Goal: Task Accomplishment & Management: Manage account settings

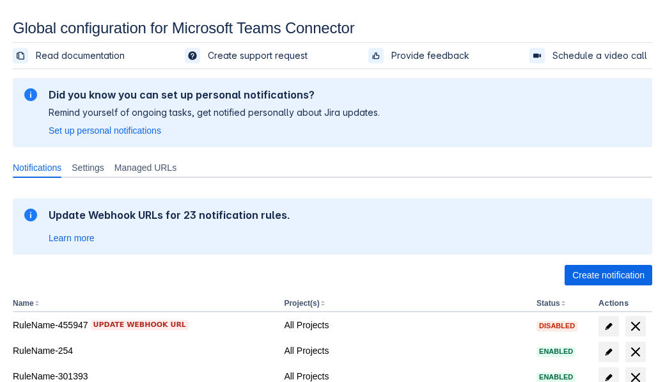
click at [608, 275] on span "Create notification" at bounding box center [608, 275] width 72 height 20
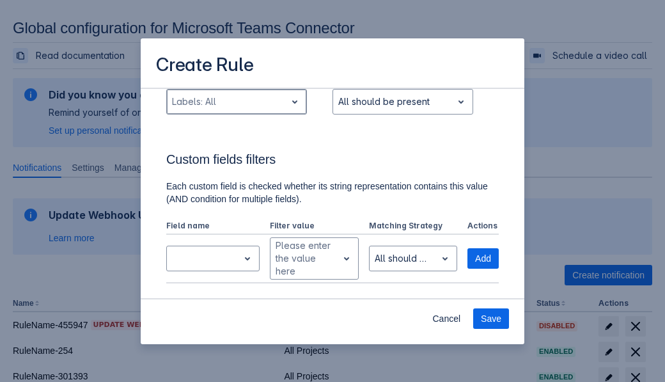
click at [236, 109] on div "Scrollable content" at bounding box center [226, 101] width 109 height 15
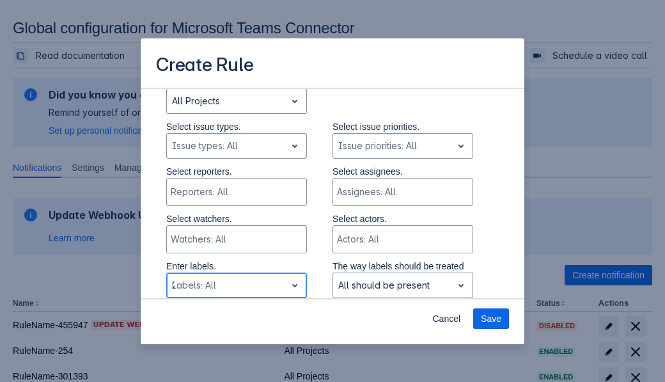
type input "209556_label"
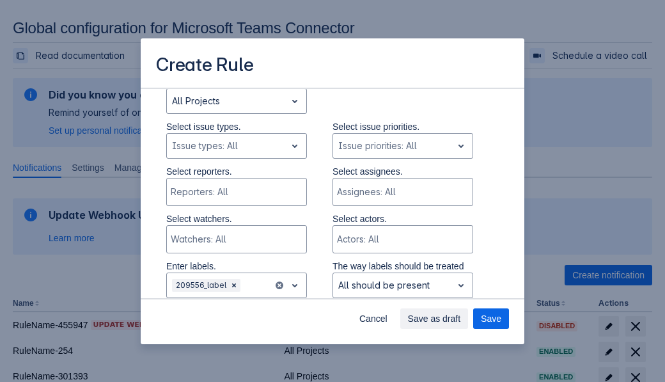
scroll to position [861, 0]
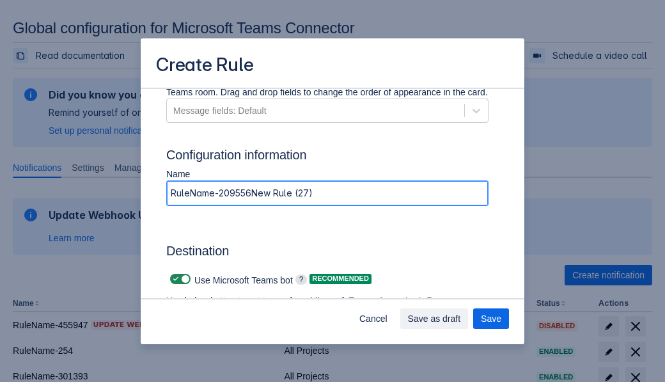
type input "RuleName-209556New Rule (27)"
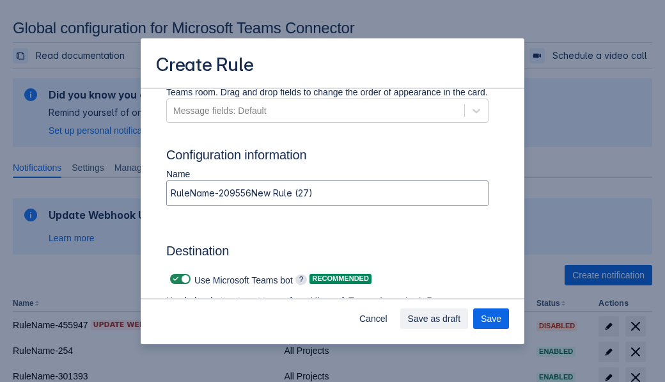
click at [174, 279] on span "Scrollable content" at bounding box center [176, 279] width 10 height 10
click at [174, 279] on input "Scrollable content" at bounding box center [174, 279] width 8 height 8
checkbox input "false"
type input "https://prod-74.westus.logic.azure.com:443/workflows/f11e74d8c9ca438c8769757d73…"
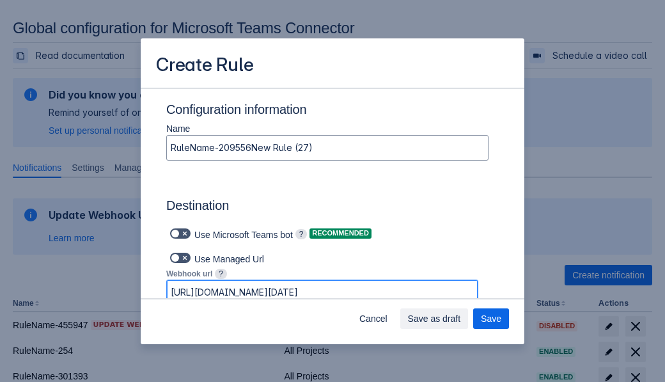
click at [461, 318] on span "Save as draft" at bounding box center [434, 318] width 53 height 20
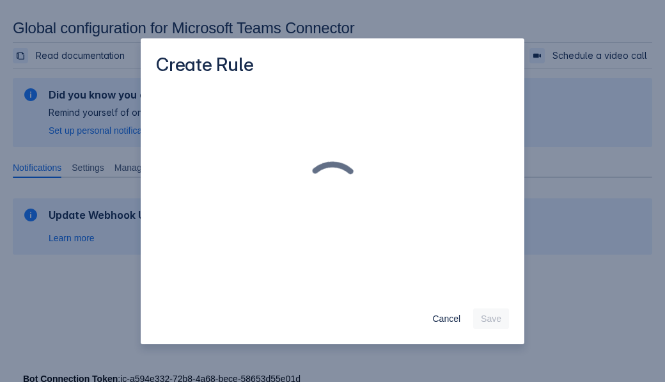
scroll to position [0, 0]
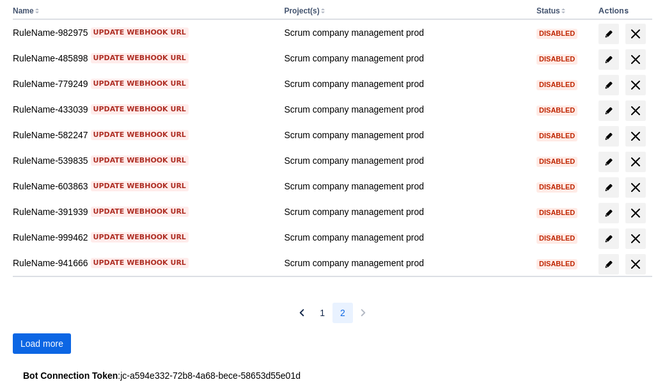
click at [42, 343] on span "Load more" at bounding box center [41, 343] width 43 height 20
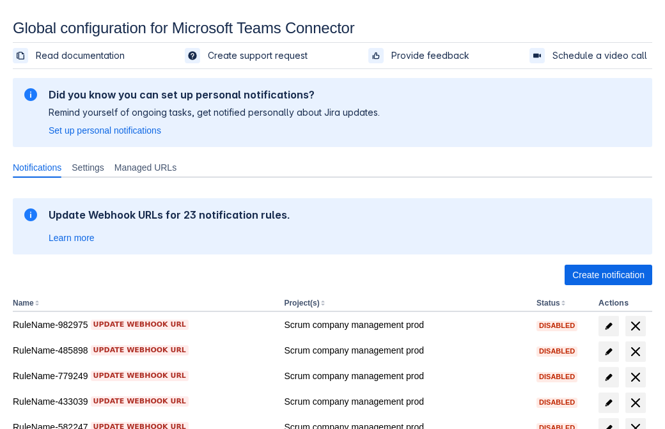
scroll to position [245, 0]
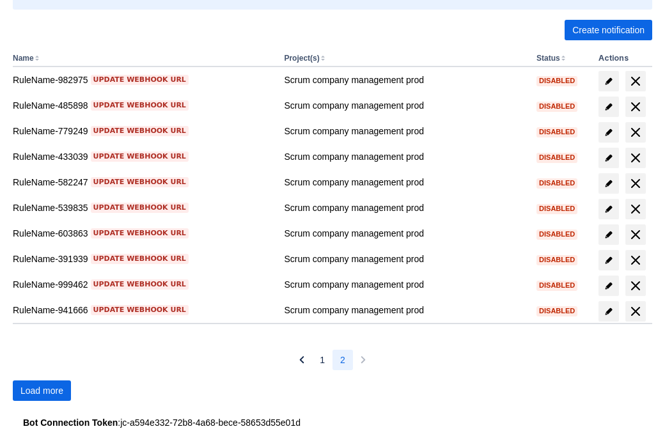
click at [42, 391] on span "Load more" at bounding box center [41, 390] width 43 height 20
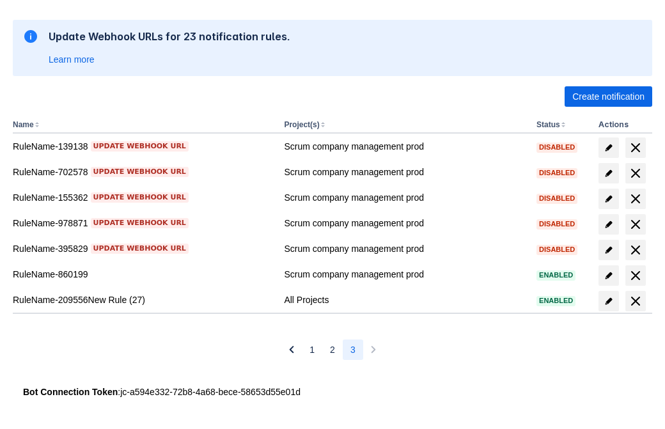
click at [635, 301] on span "delete" at bounding box center [635, 300] width 15 height 15
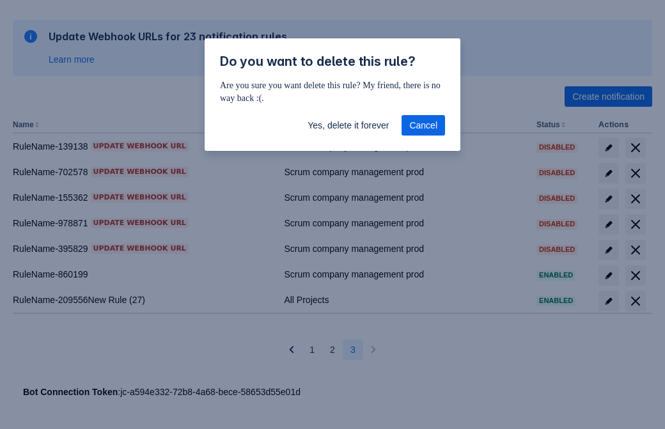
click at [348, 125] on span "Yes, delete it forever" at bounding box center [347, 125] width 81 height 20
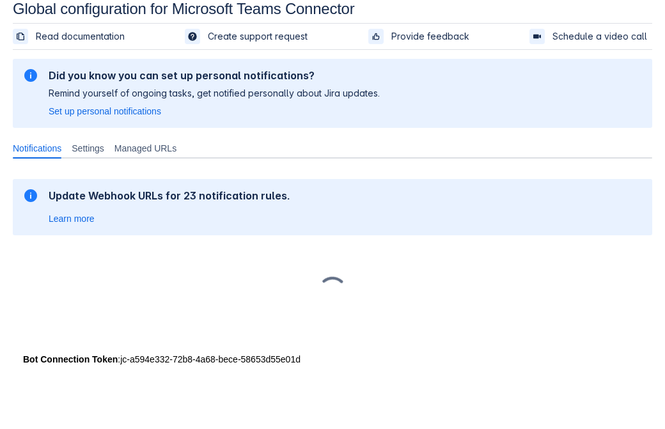
scroll to position [19, 0]
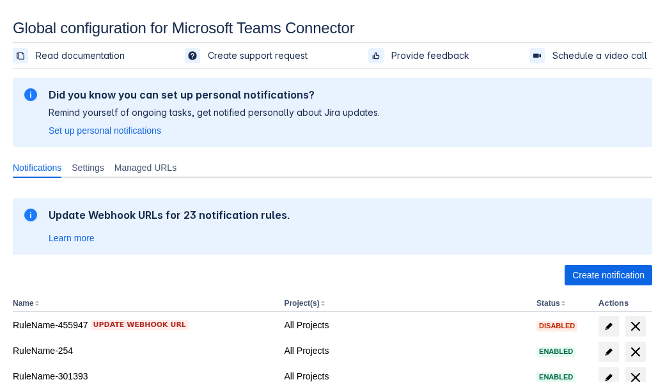
click at [608, 275] on span "Create notification" at bounding box center [608, 275] width 72 height 20
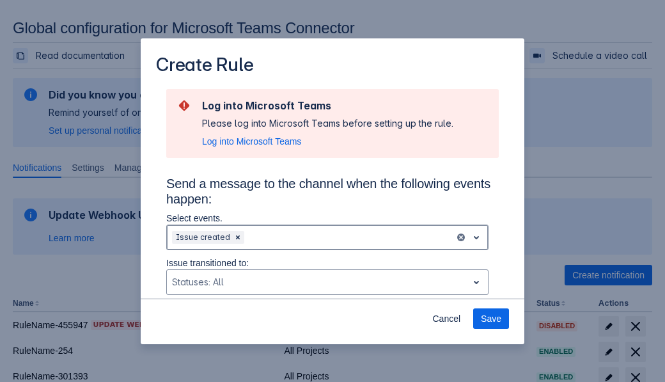
click at [327, 237] on div "Scrollable content" at bounding box center [348, 236] width 203 height 15
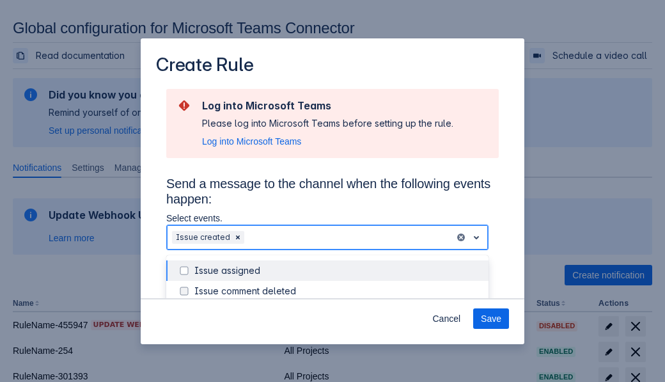
click at [338, 346] on div "Issue created" at bounding box center [337, 352] width 286 height 13
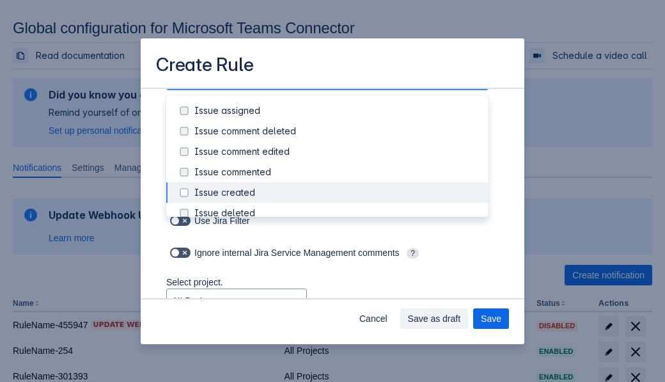
click at [338, 309] on div "Issue updated" at bounding box center [337, 315] width 286 height 13
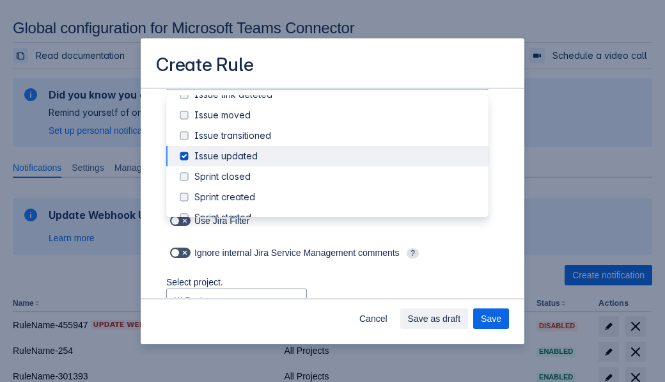
type input "455255_label"
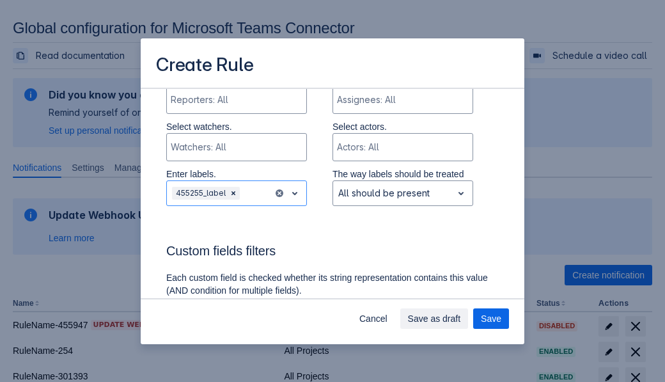
scroll to position [861, 0]
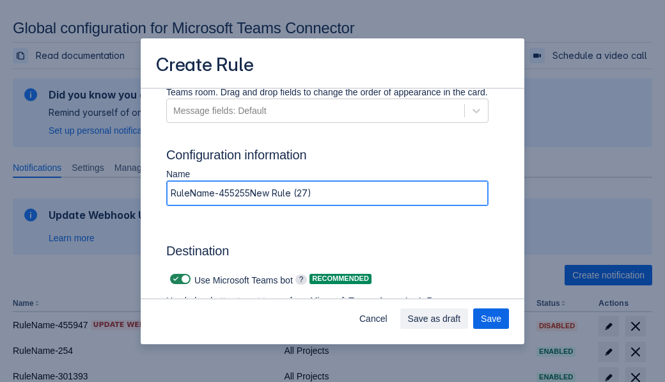
type input "RuleName-455255New Rule (27)"
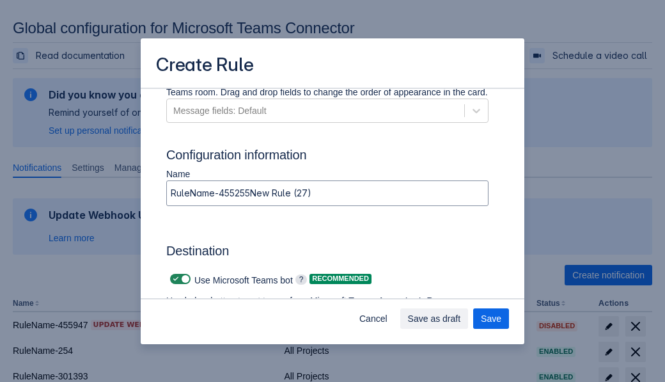
click at [174, 279] on span "Scrollable content" at bounding box center [176, 279] width 10 height 10
click at [174, 279] on input "Scrollable content" at bounding box center [174, 279] width 8 height 8
checkbox input "false"
type input "https://prod-34.westus.logic.azure.com:443/workflows/b225ecea21af403f967199aab2…"
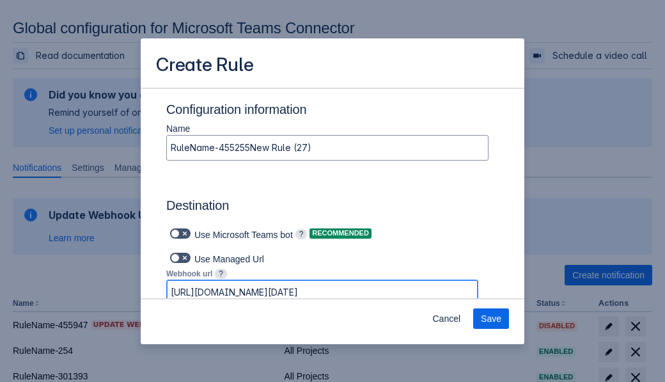
click at [491, 318] on span "Save" at bounding box center [491, 318] width 20 height 20
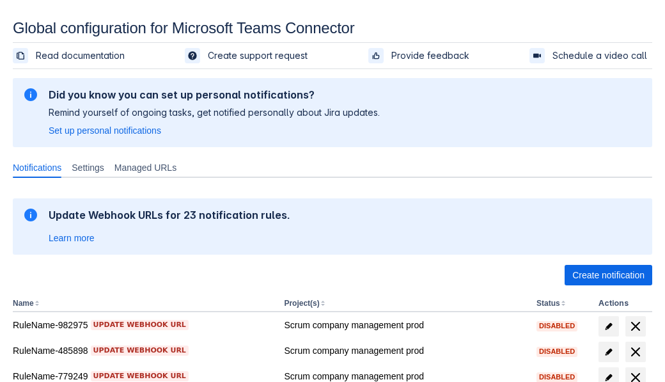
scroll to position [292, 0]
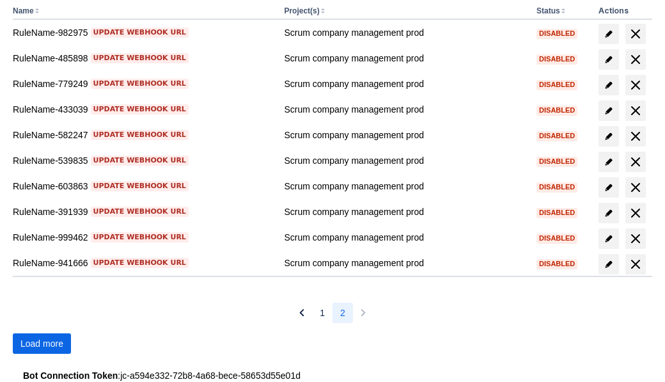
click at [42, 343] on span "Load more" at bounding box center [41, 343] width 43 height 20
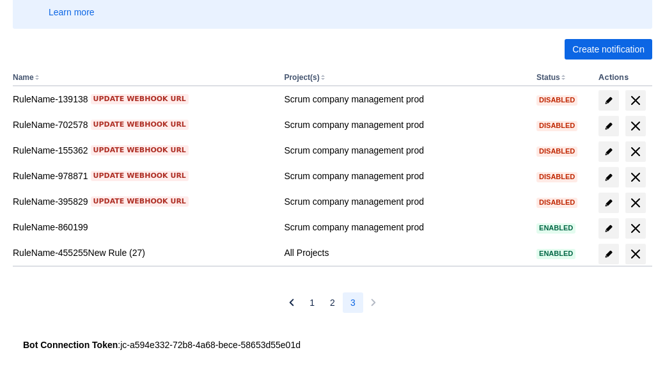
scroll to position [226, 0]
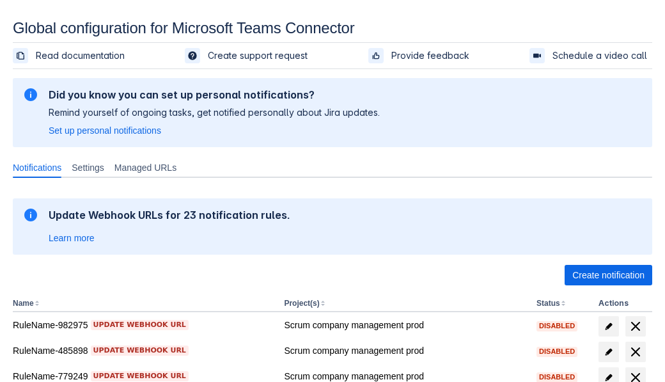
scroll to position [292, 0]
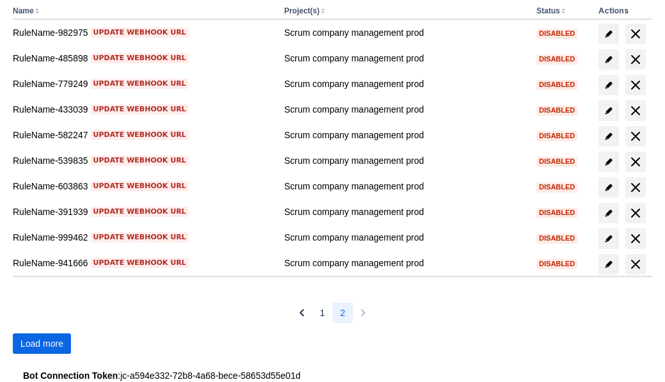
click at [42, 343] on span "Load more" at bounding box center [41, 343] width 43 height 20
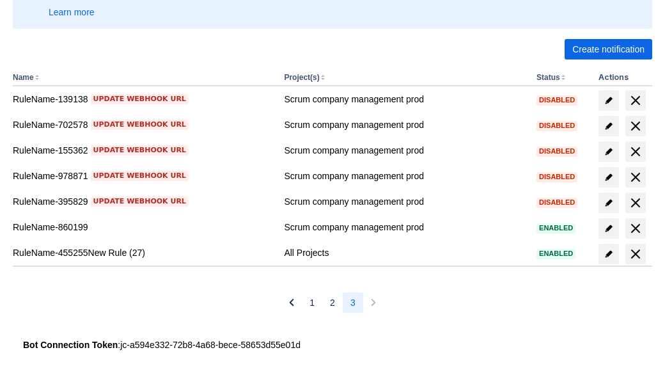
scroll to position [226, 0]
click at [635, 254] on span "delete" at bounding box center [635, 253] width 15 height 15
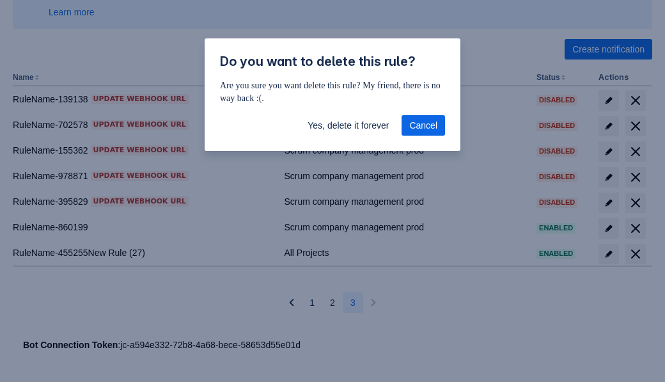
click at [348, 125] on span "Yes, delete it forever" at bounding box center [347, 125] width 81 height 20
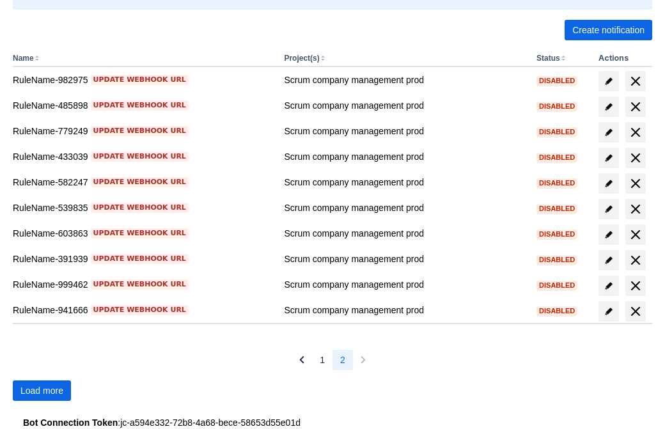
click at [42, 391] on span "Load more" at bounding box center [41, 390] width 43 height 20
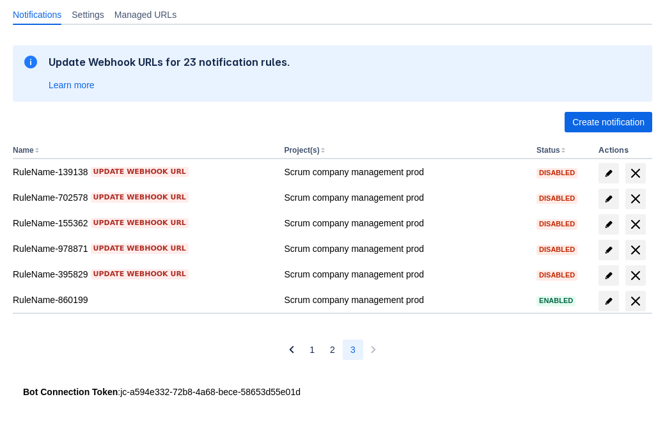
scroll to position [153, 0]
